Goal: Task Accomplishment & Management: Use online tool/utility

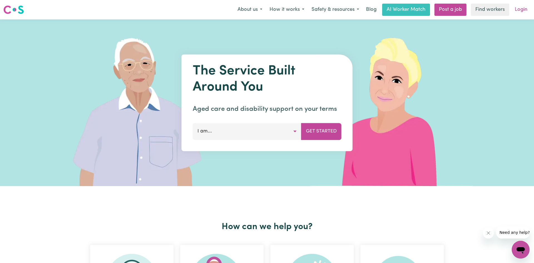
click at [524, 10] on link "Login" at bounding box center [520, 10] width 19 height 12
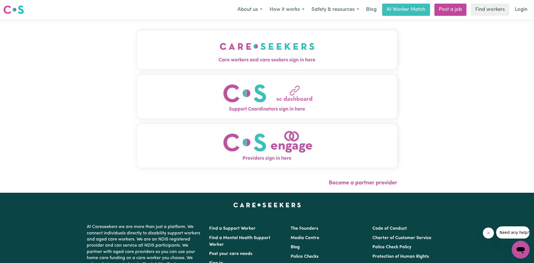
click at [279, 50] on img "Care workers and care seekers sign in here" at bounding box center [267, 46] width 95 height 21
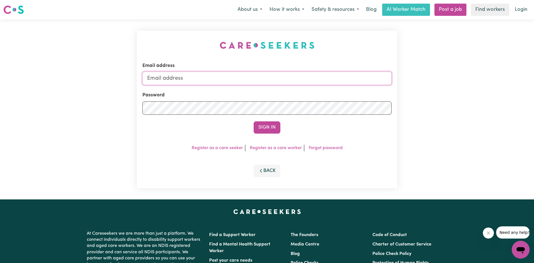
click at [190, 80] on input "Email address" at bounding box center [266, 78] width 249 height 13
type input "[EMAIL_ADDRESS][DOMAIN_NAME]"
click at [274, 127] on button "Sign In" at bounding box center [267, 127] width 27 height 12
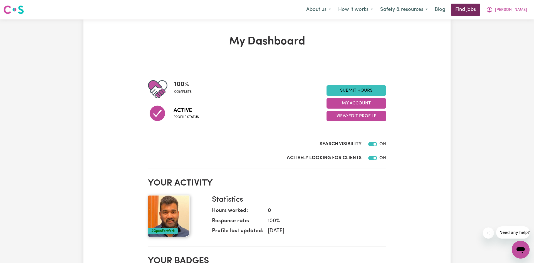
click at [474, 8] on link "Find jobs" at bounding box center [465, 10] width 29 height 12
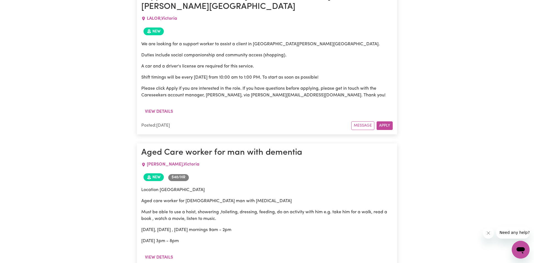
scroll to position [419, 0]
